Goal: Find specific page/section: Find specific page/section

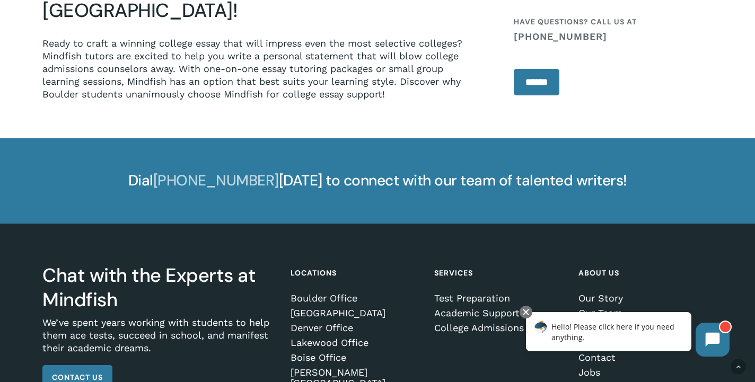
scroll to position [1403, 0]
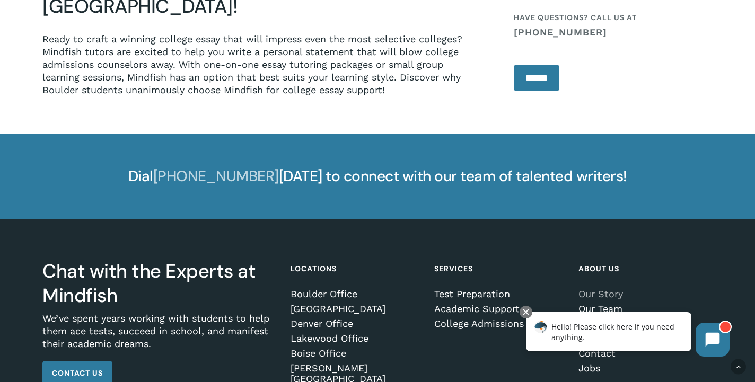
click at [597, 289] on link "Our Story" at bounding box center [643, 294] width 130 height 11
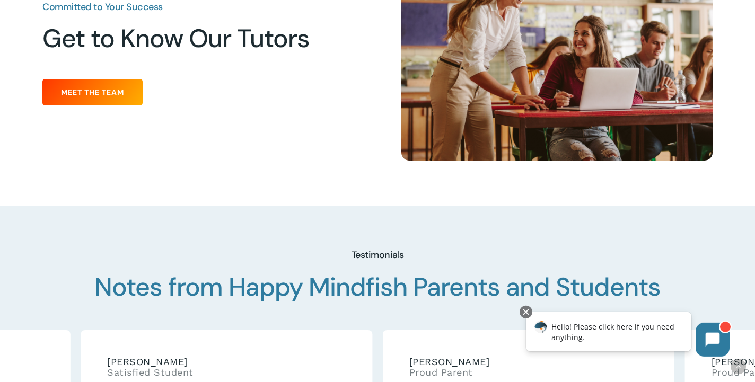
scroll to position [1363, 0]
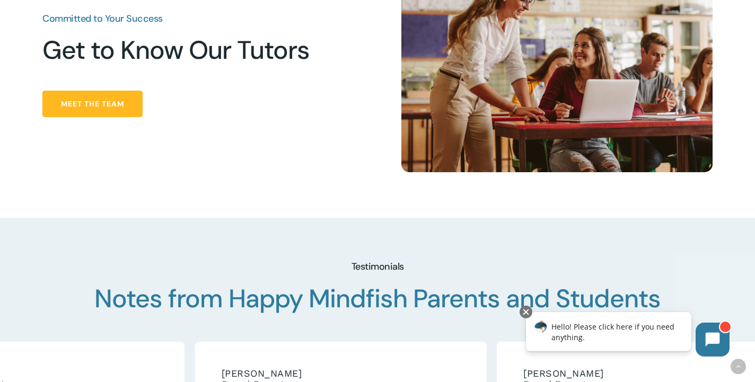
click at [119, 99] on span "Meet the Team" at bounding box center [92, 104] width 63 height 11
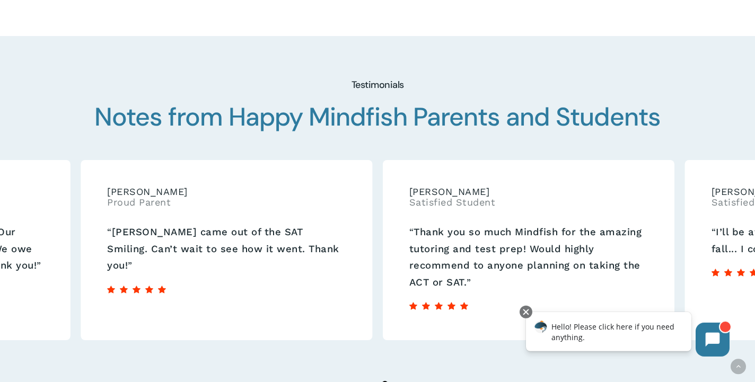
scroll to position [1547, 0]
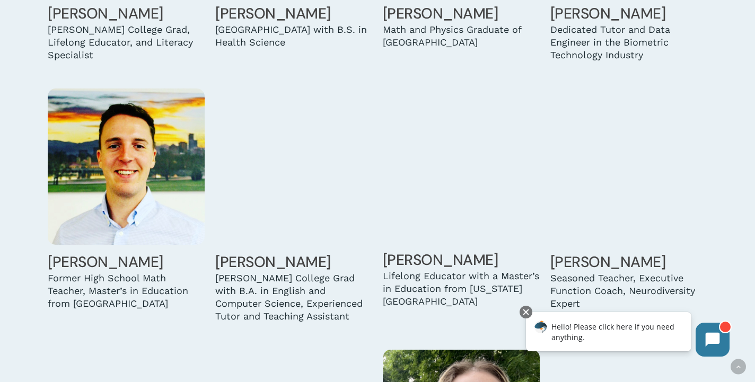
scroll to position [1394, 0]
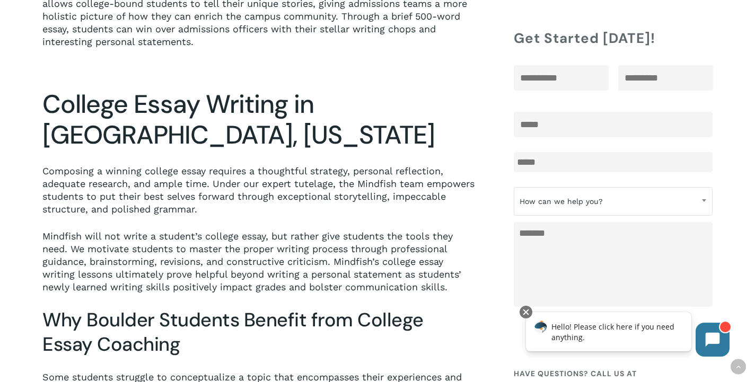
scroll to position [357, 0]
